Goal: Find specific page/section: Find specific page/section

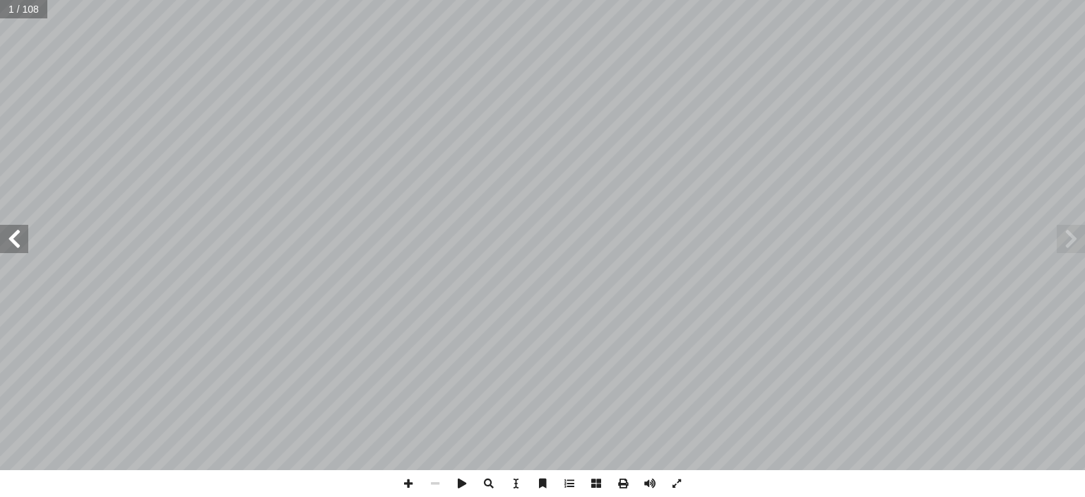
click at [15, 237] on span at bounding box center [14, 239] width 28 height 28
click at [11, 233] on span at bounding box center [14, 239] width 28 height 28
click at [16, 234] on span at bounding box center [14, 239] width 28 height 28
click at [18, 237] on span at bounding box center [14, 239] width 28 height 28
click at [16, 239] on span at bounding box center [14, 239] width 28 height 28
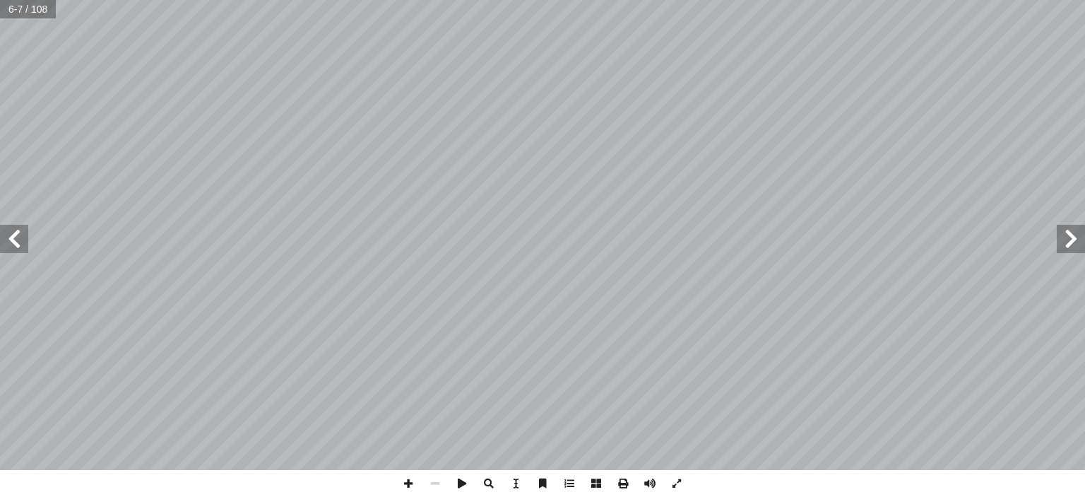
click at [16, 234] on span at bounding box center [14, 239] width 28 height 28
click at [23, 243] on span at bounding box center [14, 239] width 28 height 28
